Goal: Navigation & Orientation: Find specific page/section

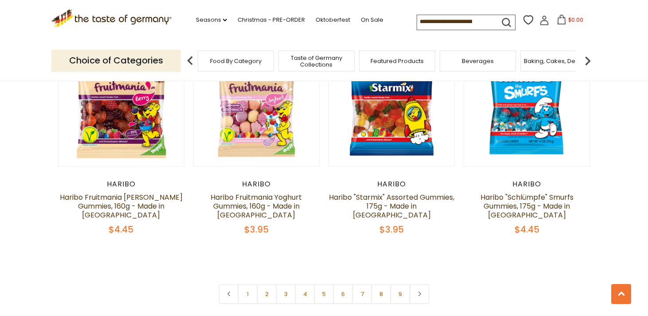
scroll to position [2093, 0]
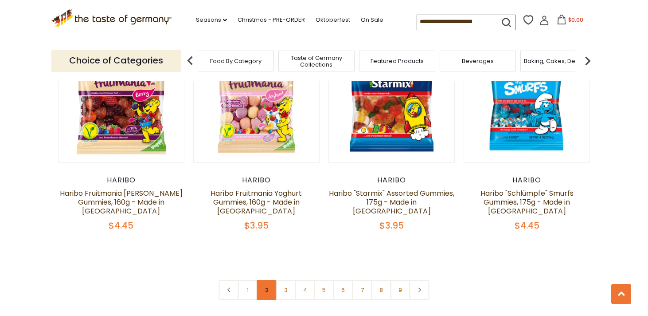
click at [263, 280] on link "2" at bounding box center [267, 290] width 20 height 20
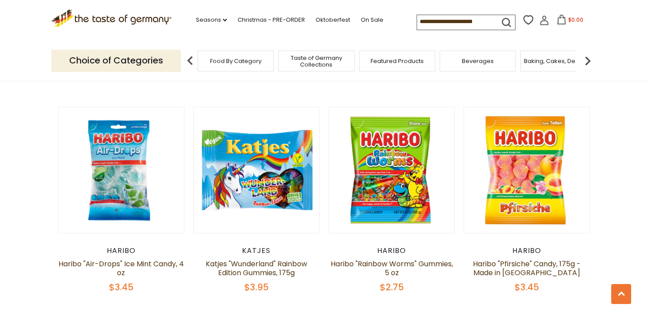
scroll to position [1997, 0]
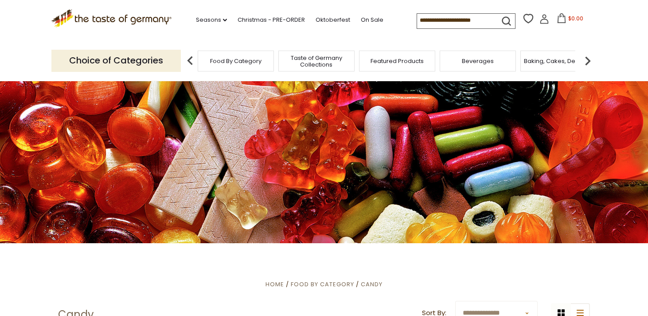
click at [456, 18] on input at bounding box center [454, 20] width 75 height 12
paste input "**********"
type input "**********"
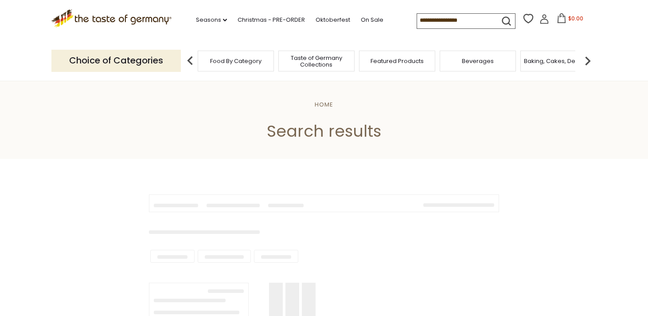
type input "**********"
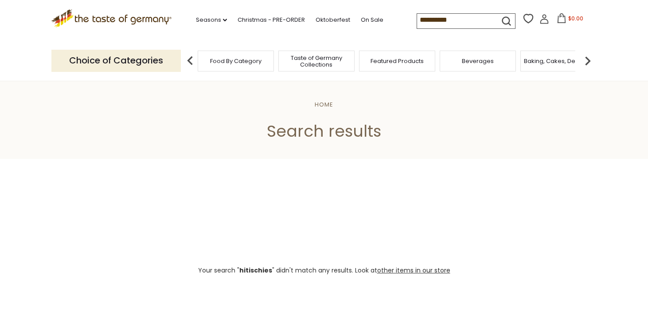
click at [132, 19] on icon ".st0{fill:#EDD300;} .st1{fill:#D33E21;}" at bounding box center [111, 18] width 120 height 18
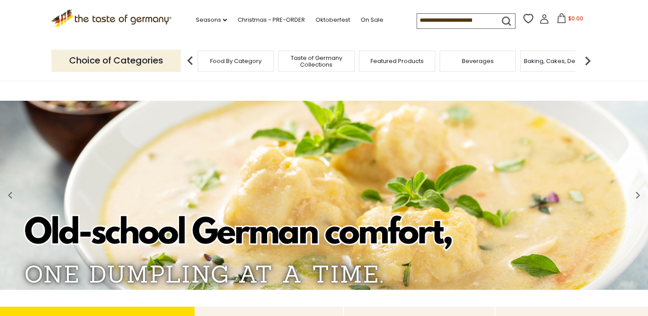
click at [444, 20] on input at bounding box center [454, 20] width 75 height 12
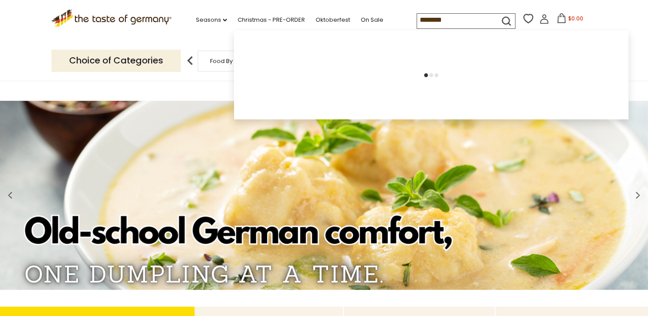
type input "*********"
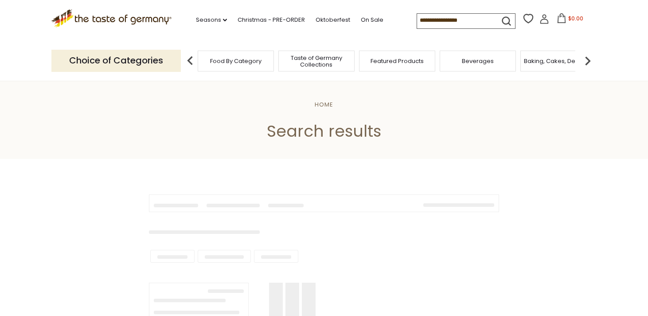
type input "*********"
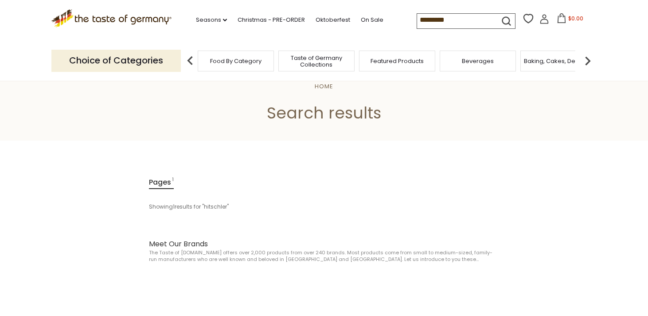
scroll to position [19, 0]
click at [242, 64] on span "Food By Category" at bounding box center [235, 61] width 51 height 7
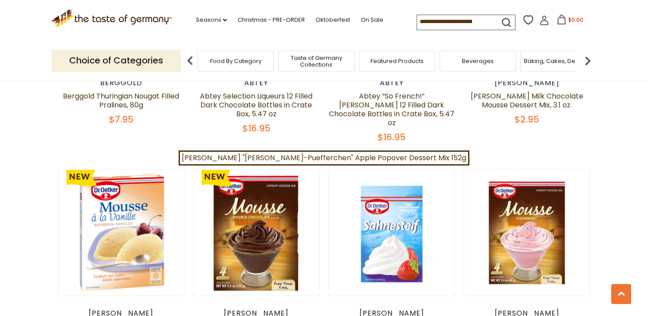
scroll to position [699, 0]
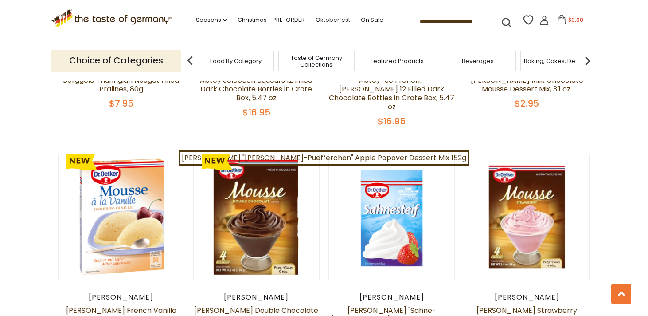
click at [262, 56] on div "Food By Category" at bounding box center [236, 61] width 76 height 21
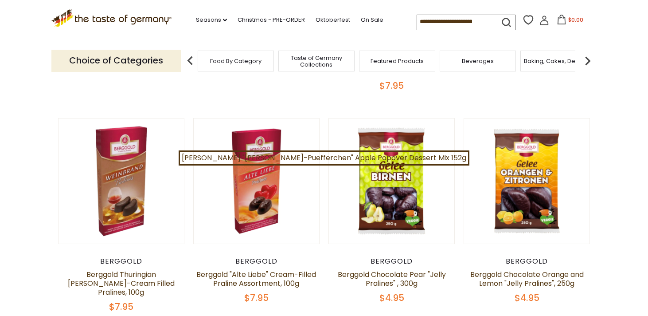
scroll to position [0, 0]
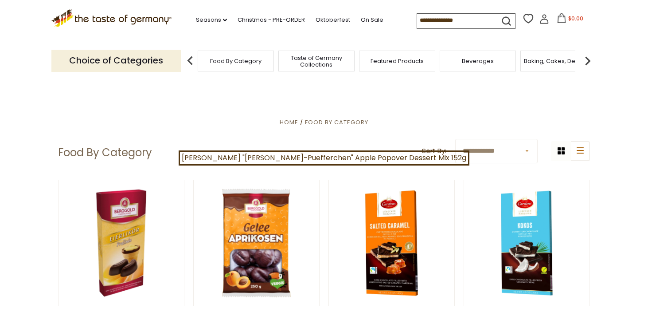
click at [589, 60] on img at bounding box center [588, 61] width 18 height 18
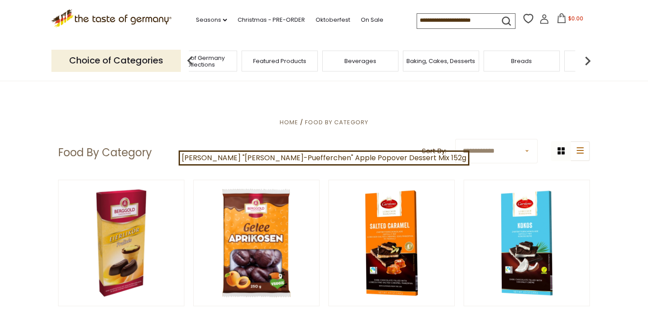
click at [589, 60] on img at bounding box center [588, 61] width 18 height 18
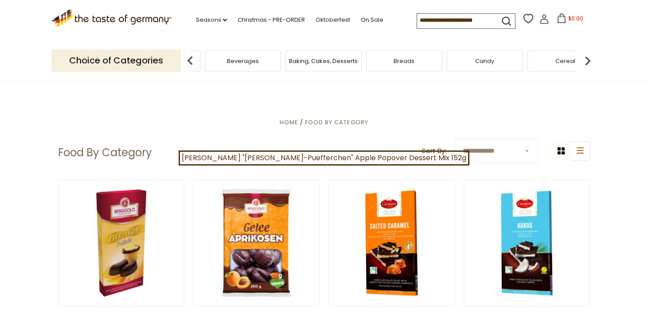
click at [589, 60] on img at bounding box center [588, 61] width 18 height 18
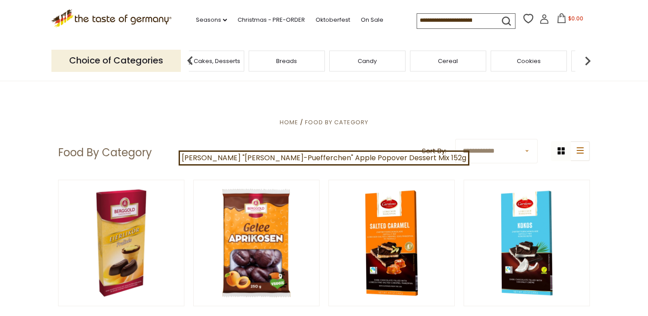
click at [387, 64] on div "Candy" at bounding box center [368, 61] width 76 height 21
click at [374, 62] on span "Candy" at bounding box center [367, 61] width 19 height 7
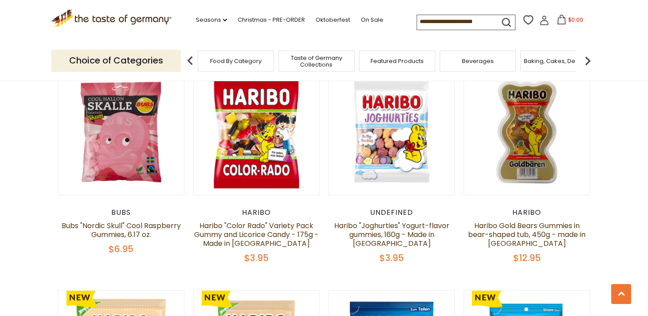
scroll to position [1926, 0]
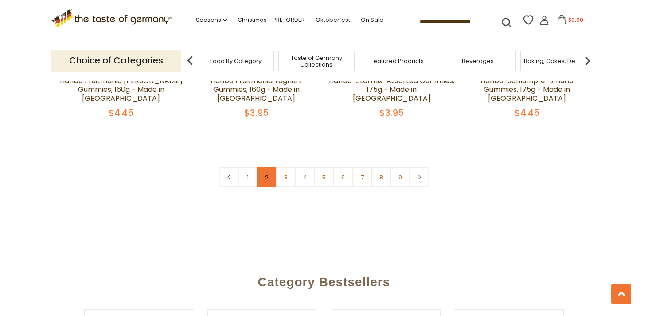
click at [262, 167] on link "2" at bounding box center [267, 177] width 20 height 20
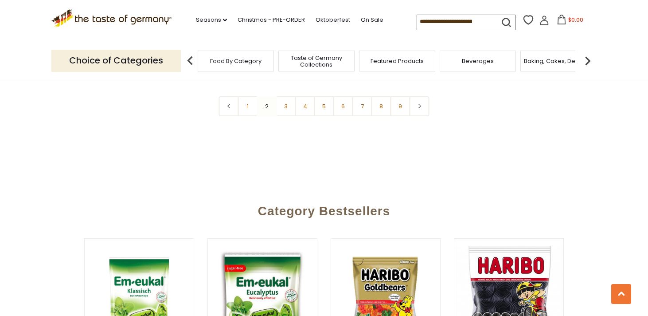
scroll to position [2215, 0]
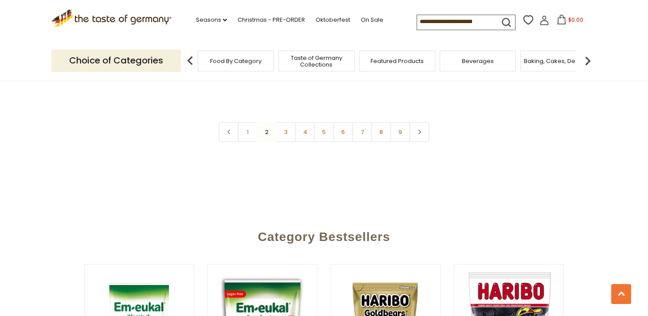
click at [268, 122] on nav "1 2 3 4 5 6 7 8 9" at bounding box center [324, 132] width 211 height 20
click at [281, 122] on link "3" at bounding box center [286, 132] width 20 height 20
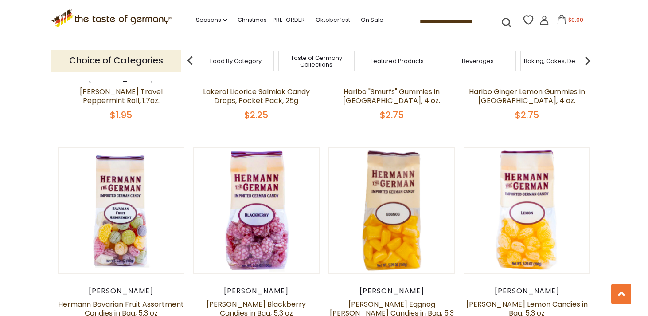
scroll to position [1754, 0]
